Goal: Check status: Check status

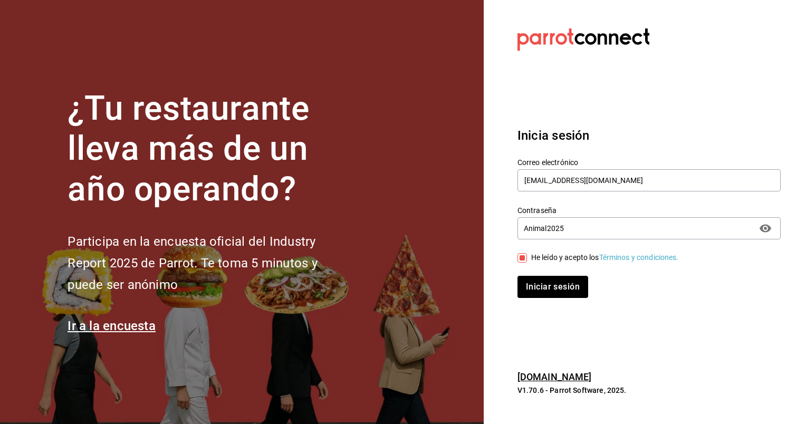
click at [569, 298] on div "Inicia sesión Correo electrónico [EMAIL_ADDRESS][DOMAIN_NAME] Contraseña [SECUR…" at bounding box center [649, 212] width 263 height 198
click at [549, 283] on button "Iniciar sesión" at bounding box center [554, 287] width 72 height 22
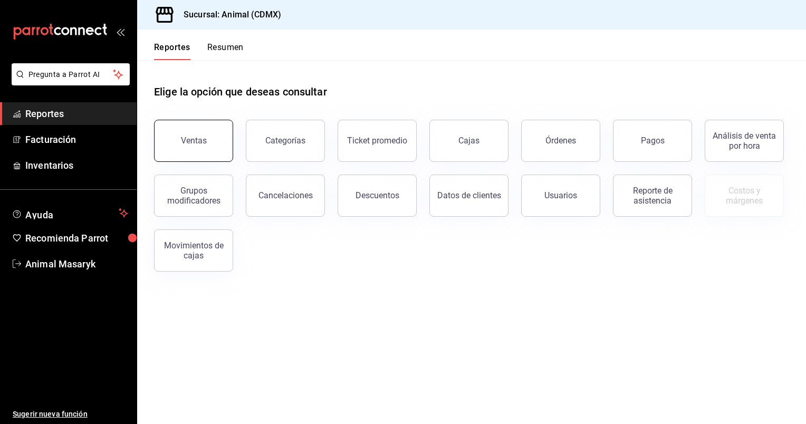
click at [203, 150] on button "Ventas" at bounding box center [193, 141] width 79 height 42
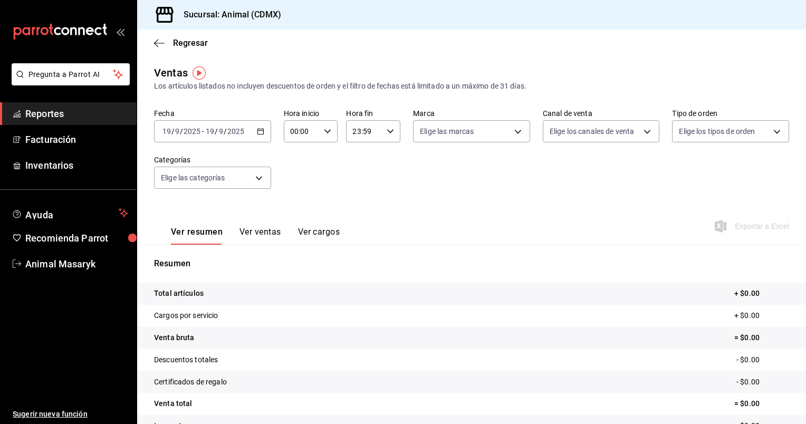
click at [258, 131] on icon "button" at bounding box center [260, 131] width 7 height 7
click at [190, 274] on div "Resumen Total artículos + $0.00 Cargos por servicio + $0.00 Venta bruta = $0.00…" at bounding box center [471, 364] width 669 height 214
click at [257, 127] on div "[DATE] [DATE] - [DATE] [DATE]" at bounding box center [212, 131] width 117 height 22
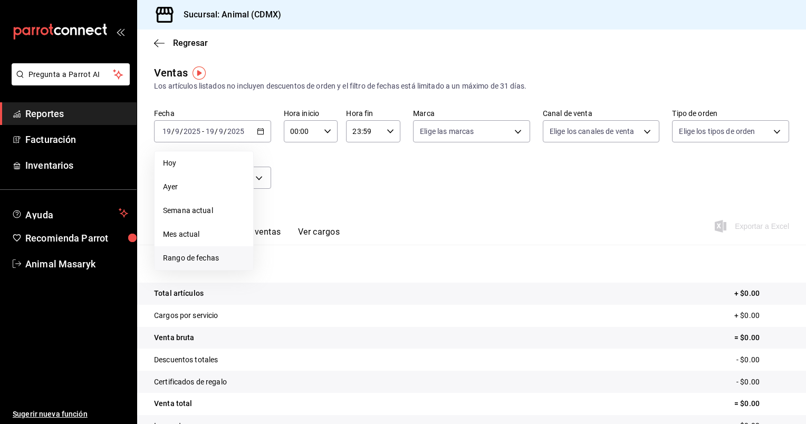
click at [175, 253] on span "Rango de fechas" at bounding box center [204, 258] width 82 height 11
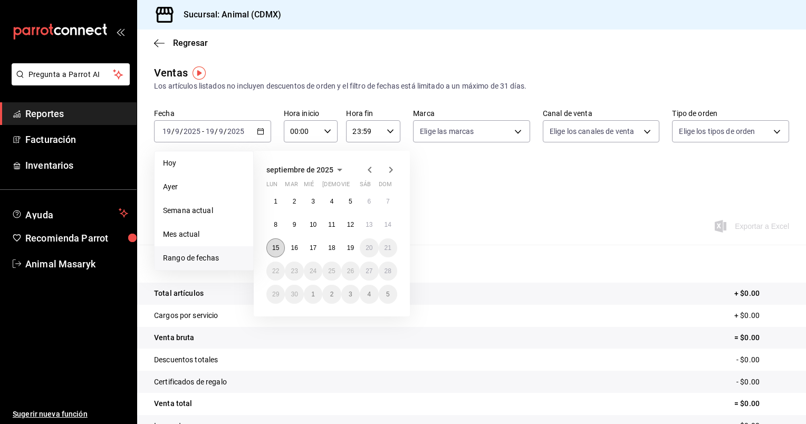
click at [272, 247] on abbr "15" at bounding box center [275, 247] width 7 height 7
click at [352, 248] on abbr "19" at bounding box center [350, 247] width 7 height 7
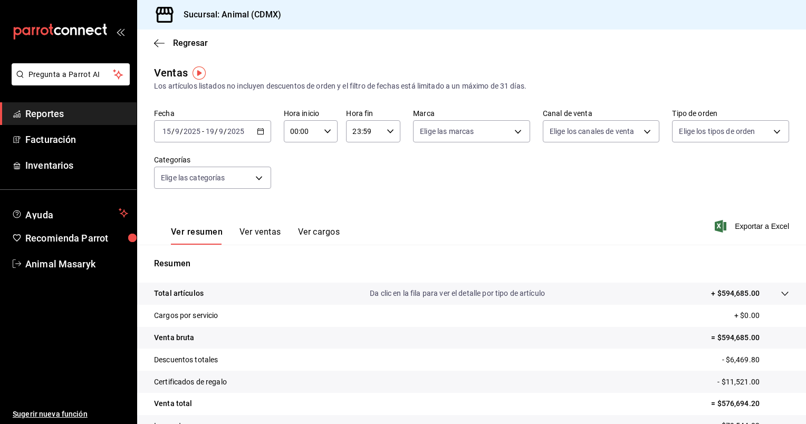
click at [263, 128] on div "[DATE] [DATE] - [DATE] [DATE]" at bounding box center [212, 131] width 117 height 22
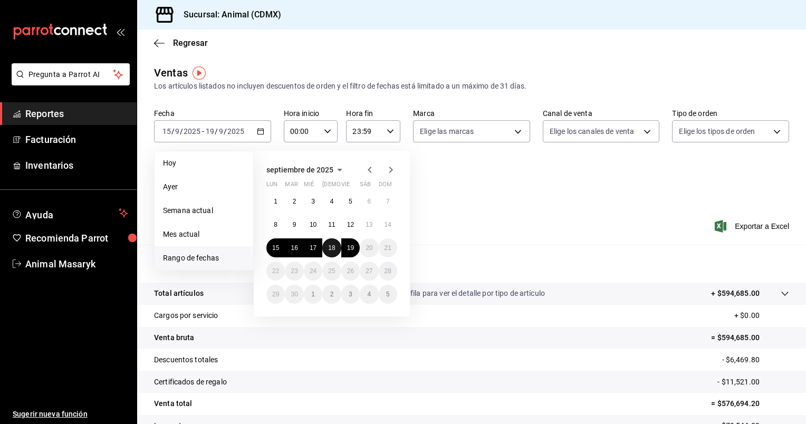
click at [331, 248] on abbr "18" at bounding box center [331, 247] width 7 height 7
click at [350, 248] on abbr "19" at bounding box center [350, 247] width 7 height 7
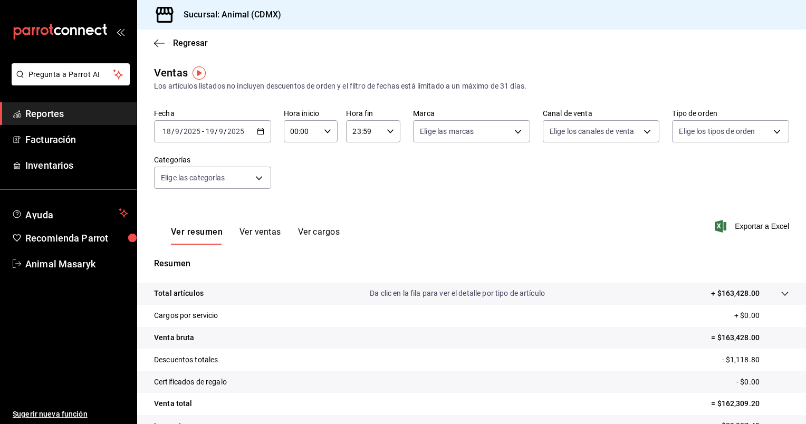
click at [258, 135] on icon "button" at bounding box center [260, 131] width 7 height 7
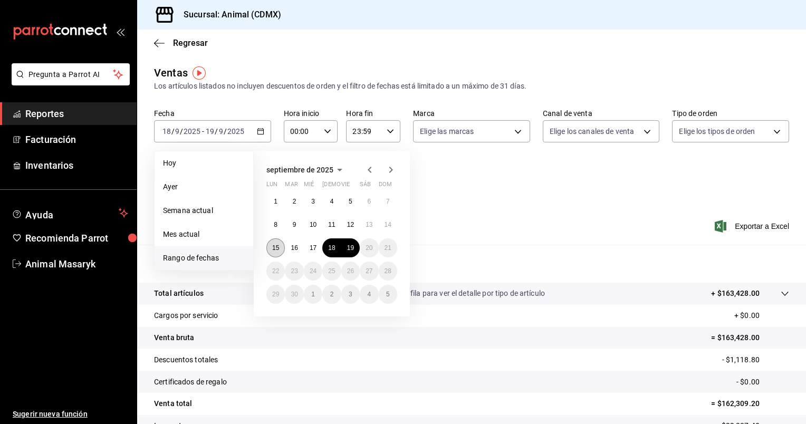
click at [276, 247] on abbr "15" at bounding box center [275, 247] width 7 height 7
click at [355, 250] on button "19" at bounding box center [350, 247] width 18 height 19
